Goal: Check status: Check status

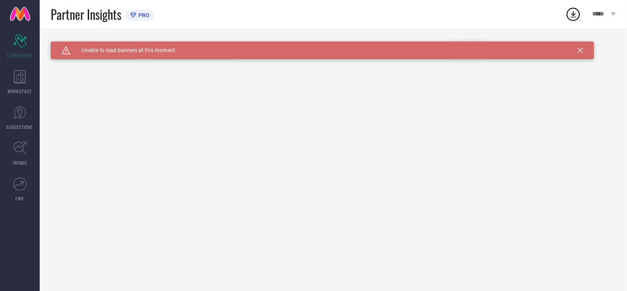
type input "All"
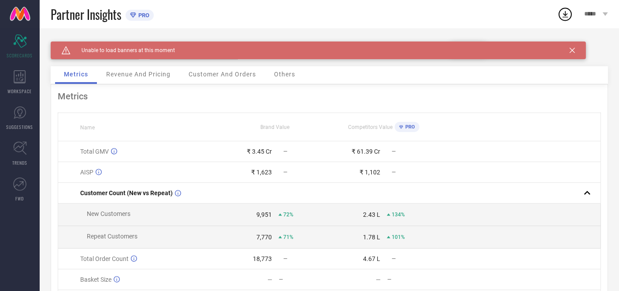
click at [63, 54] on icon at bounding box center [66, 50] width 8 height 8
click at [5, 85] on div "WORKSPACE" at bounding box center [20, 81] width 40 height 35
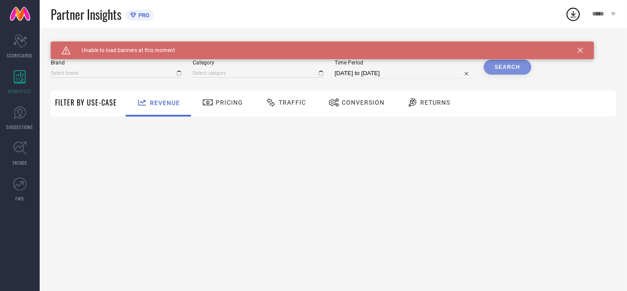
type input "ATESBER"
type input "All"
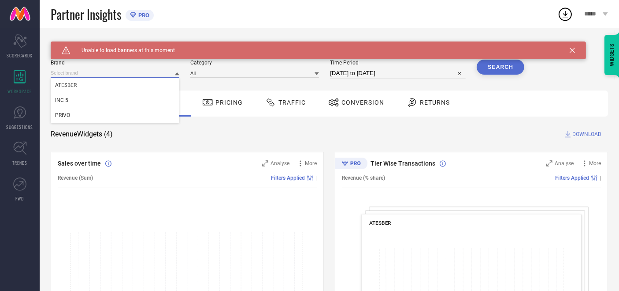
click at [83, 70] on input at bounding box center [115, 72] width 129 height 9
click at [58, 101] on span "INC 5" at bounding box center [61, 100] width 13 height 6
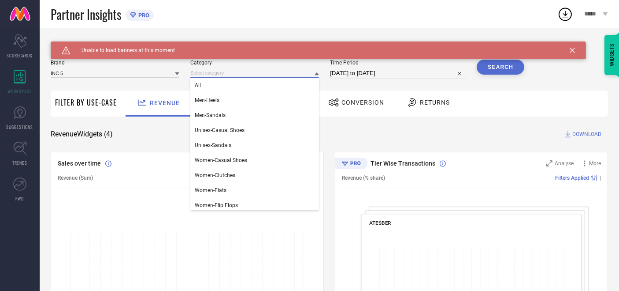
click at [209, 75] on input at bounding box center [254, 72] width 129 height 9
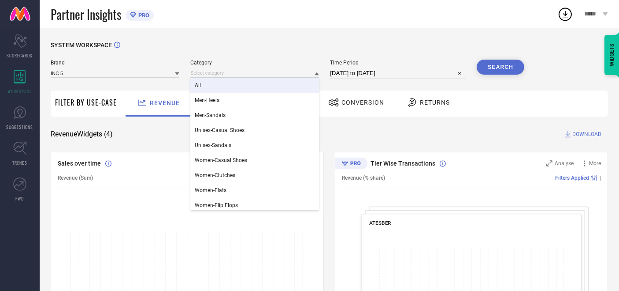
click at [206, 78] on div "All" at bounding box center [254, 85] width 129 height 15
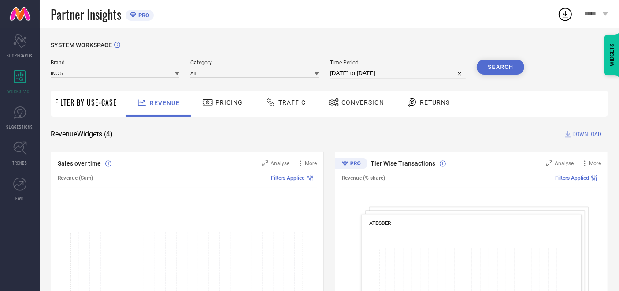
click at [351, 72] on input "[DATE] to [DATE]" at bounding box center [398, 73] width 136 height 11
select select "8"
select select "2025"
select select "9"
select select "2025"
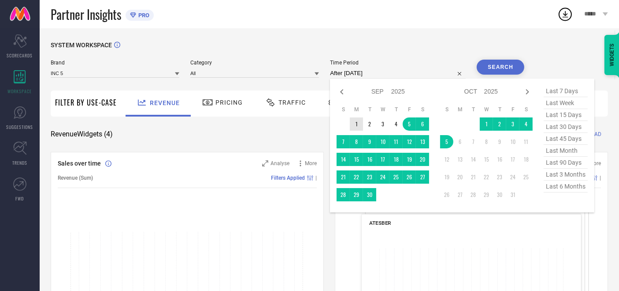
click at [354, 118] on table "S M T W T F S 1 2 3 4 5 6 7 8 9 10 11 12 13 14 15 16 17 18 19 20 21 22 23 24 25…" at bounding box center [383, 153] width 93 height 104
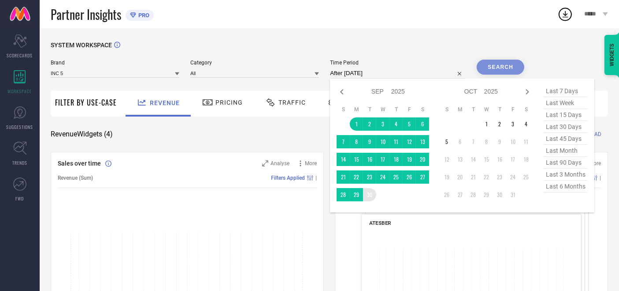
type input "[DATE] to [DATE]"
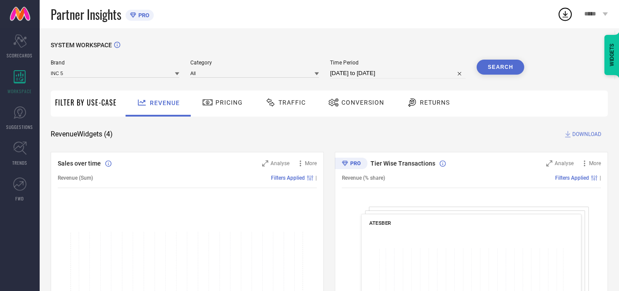
click at [479, 68] on button "Search" at bounding box center [501, 67] width 48 height 15
click at [293, 104] on span "Traffic" at bounding box center [292, 102] width 27 height 7
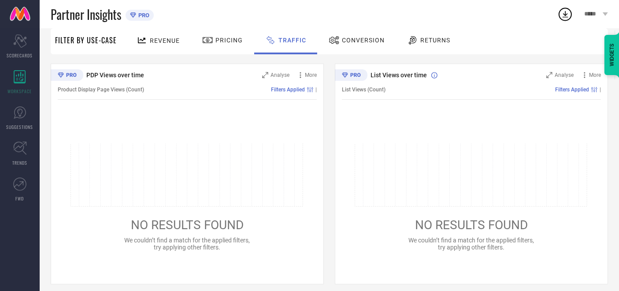
scroll to position [95, 0]
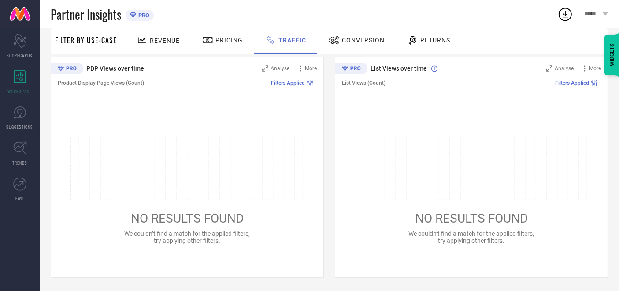
click at [168, 230] on span "We couldn’t find a match for the applied filters, try applying other filters." at bounding box center [188, 237] width 126 height 14
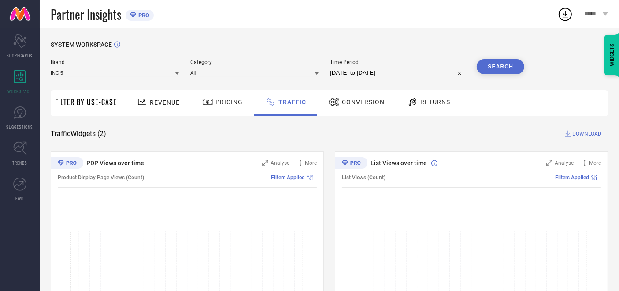
scroll to position [0, 0]
click at [96, 134] on span "Traffic Widgets ( 2 )" at bounding box center [79, 134] width 56 height 9
click at [582, 135] on span "DOWNLOAD" at bounding box center [587, 134] width 29 height 9
click at [302, 142] on div "SYSTEM WORKSPACE Brand INC 5 Category All Time Period [DATE] to [DATE] Search F…" at bounding box center [330, 206] width 558 height 331
click at [222, 99] on span "Pricing" at bounding box center [229, 102] width 27 height 7
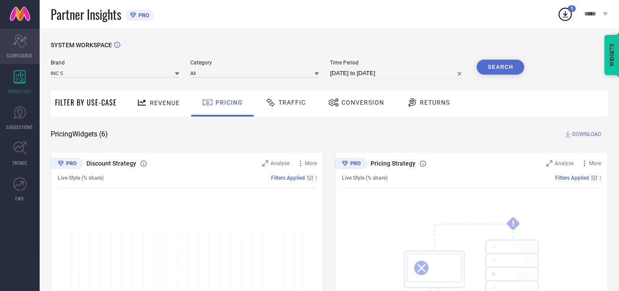
click at [30, 37] on div "Scorecard SCORECARDS" at bounding box center [20, 46] width 40 height 35
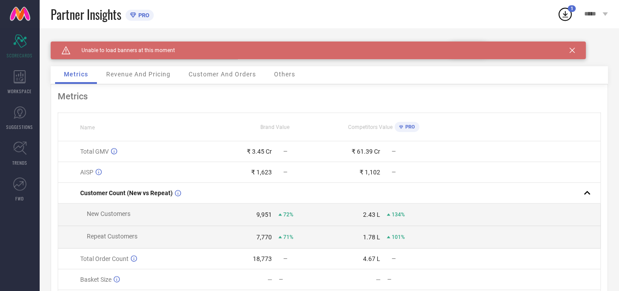
click at [131, 75] on span "Revenue And Pricing" at bounding box center [138, 74] width 64 height 7
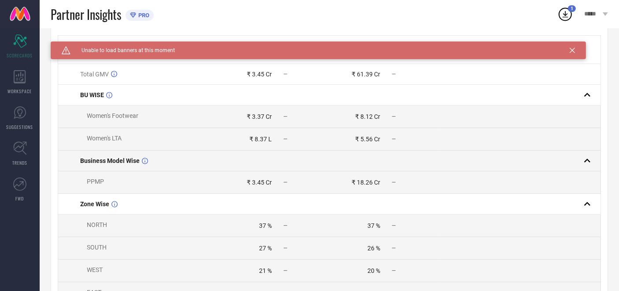
scroll to position [147, 0]
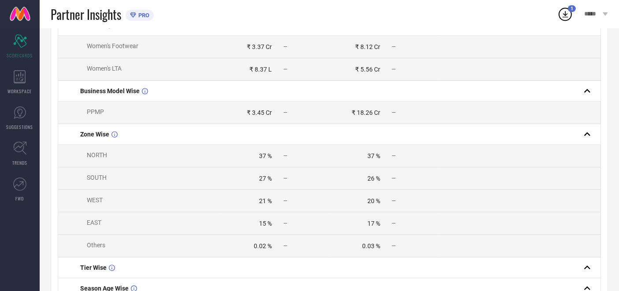
click at [575, 48] on td at bounding box center [519, 47] width 163 height 22
